Goal: Find specific page/section: Find specific page/section

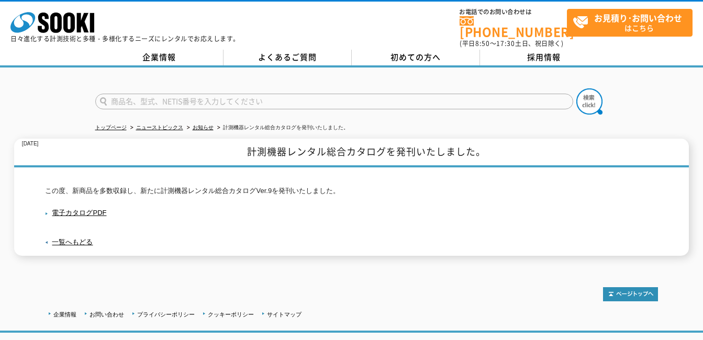
scroll to position [58, 0]
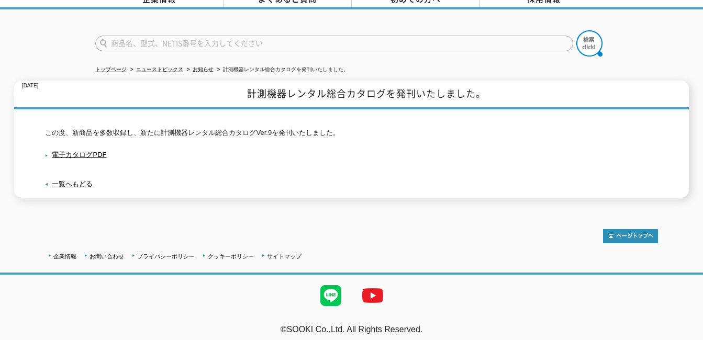
click at [182, 39] on input "text" at bounding box center [334, 44] width 478 height 16
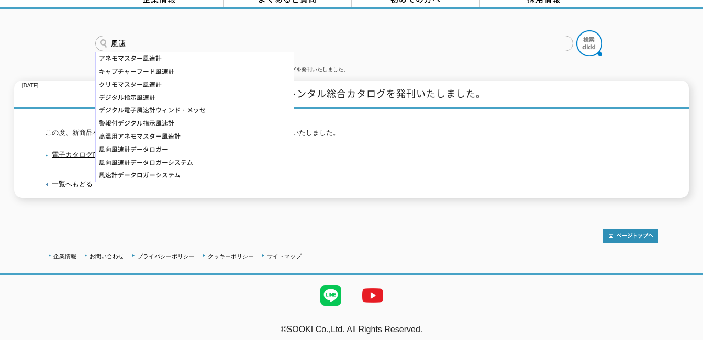
click at [283, 193] on div "風速 アネモマスター風速計 キャプチャーフード風速計 クリモマスター風速計 デジタル指示風速計 デジタル電子風速計ウィンド・メッセ 警報付デジタル指示風速計 …" at bounding box center [351, 108] width 703 height 199
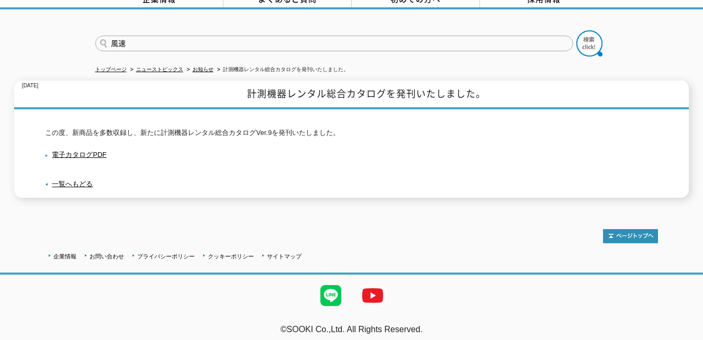
scroll to position [0, 0]
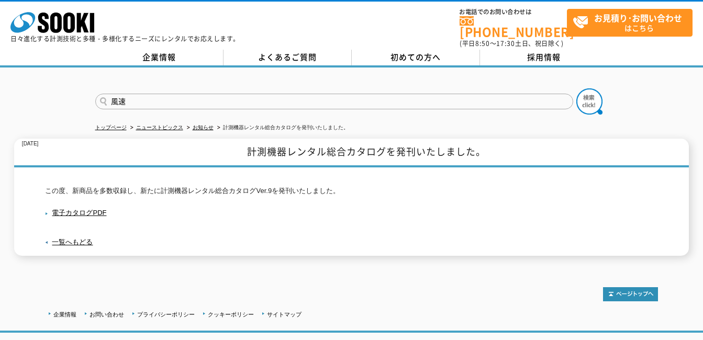
click at [132, 94] on input "風速" at bounding box center [334, 102] width 478 height 16
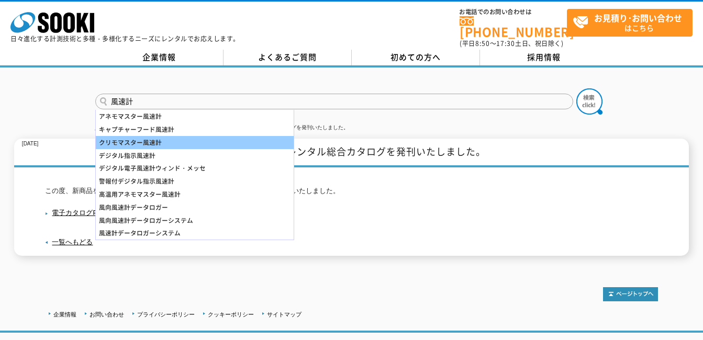
click at [127, 136] on div "クリモマスター風速計" at bounding box center [195, 142] width 198 height 13
type input "クリモマスター風速計"
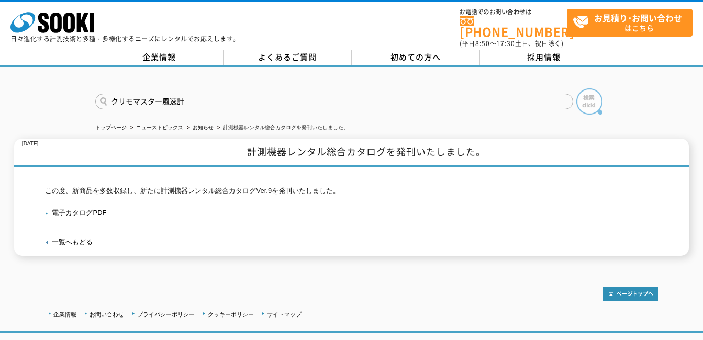
click at [585, 98] on img at bounding box center [589, 101] width 26 height 26
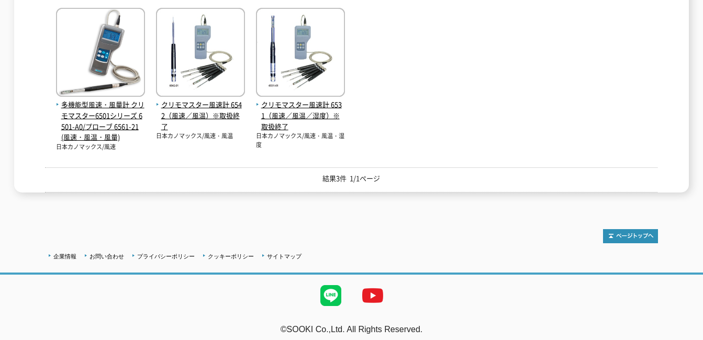
scroll to position [70, 0]
